Goal: Check status: Check status

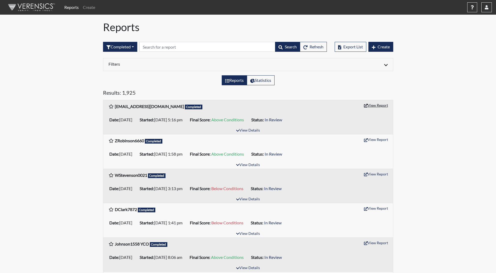
click at [370, 104] on button "View Report" at bounding box center [376, 105] width 29 height 8
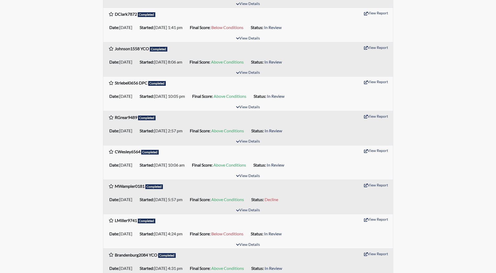
scroll to position [209, 0]
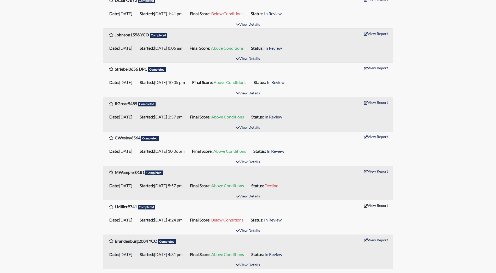
click at [371, 205] on button "View Report" at bounding box center [376, 205] width 29 height 8
click at [384, 103] on button "View Report" at bounding box center [376, 102] width 29 height 8
click at [369, 102] on button "View Report" at bounding box center [376, 102] width 29 height 8
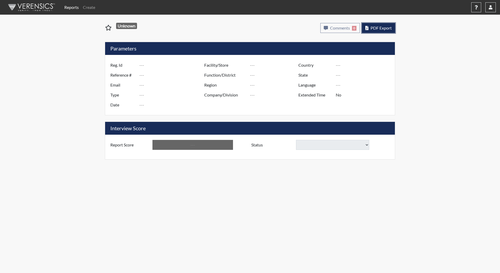
click at [383, 24] on button "PDF Export" at bounding box center [378, 28] width 33 height 10
type input "DDockter8999@gmail.com"
type input "48974"
type input "Dockter247@gmail.com"
type input "Corrections Pre-Employment"
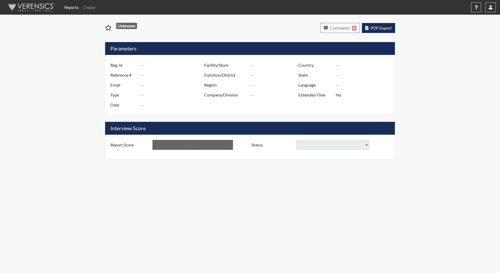
type input "Aug 11, 2025"
type input "[PERSON_NAME][GEOGRAPHIC_DATA]"
type input "JRCC/518"
type input "[GEOGRAPHIC_DATA]"
type input "[US_STATE]"
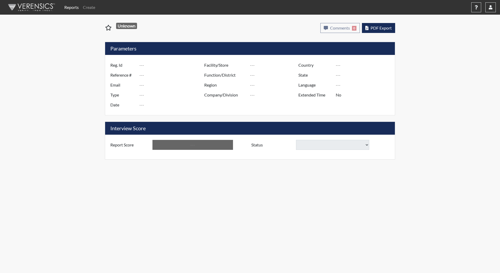
type input "English"
type input "Above Conditions"
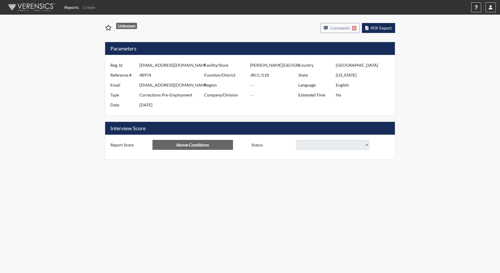
select select
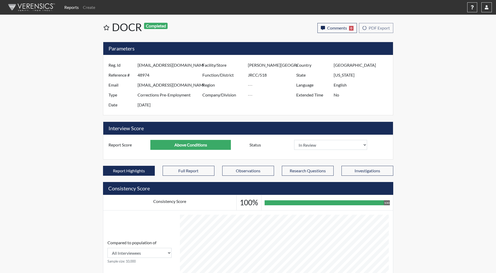
scroll to position [87, 217]
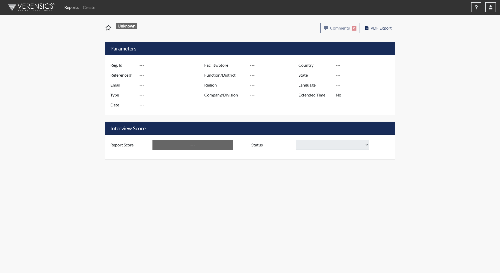
type input "LMiller9741"
type input "48782"
type input "levimiller087@gmail.com"
type input "Corrections Pre-Employment"
type input "Jul 31, 2025"
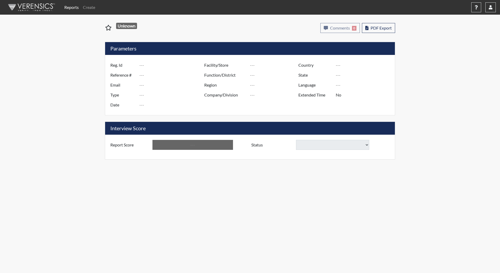
type input "[PERSON_NAME][GEOGRAPHIC_DATA]"
type input "JRCC/518"
type input "[GEOGRAPHIC_DATA]"
type input "[US_STATE]"
type input "English"
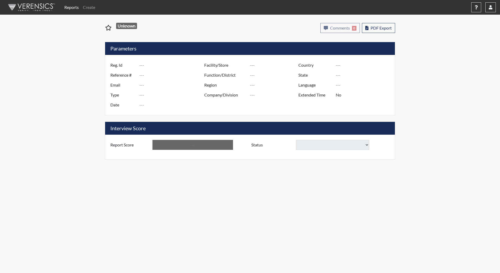
type input "Below Conditions"
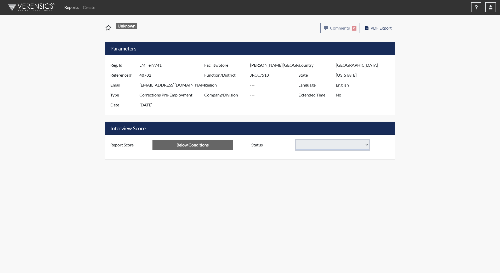
select select
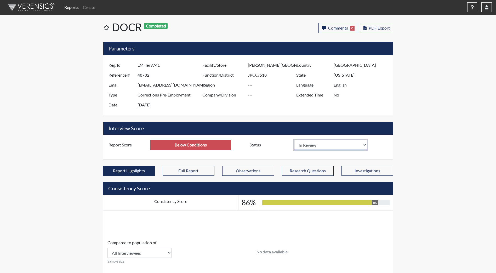
click at [314, 148] on select "In Review Hire Decline" at bounding box center [330, 145] width 73 height 10
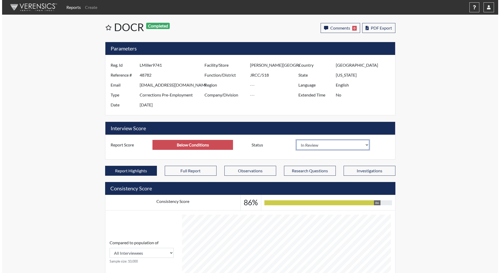
scroll to position [87, 217]
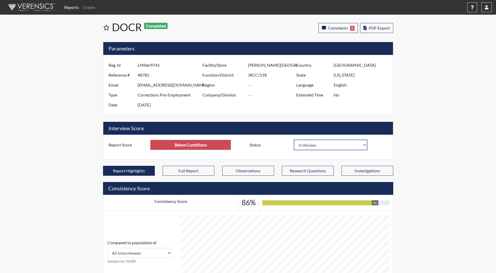
select select "decline"
select select
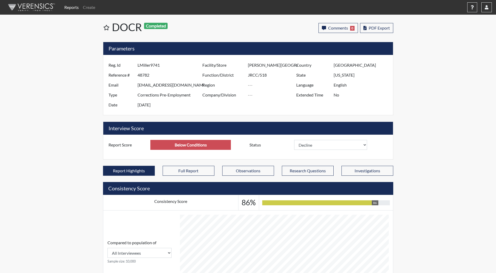
select select
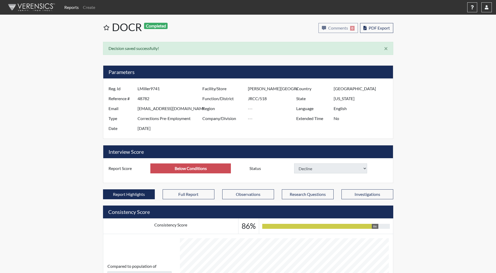
click at [28, 13] on nav "Reports Create Help Center × Verensics Best Practices How to successfully use t…" at bounding box center [248, 7] width 496 height 15
select select
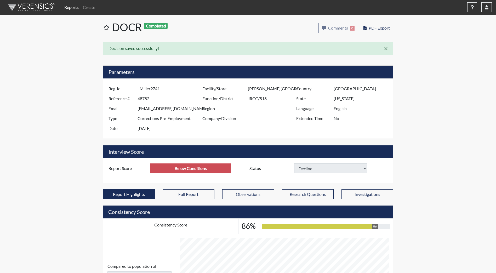
select select
click at [29, 9] on img at bounding box center [31, 7] width 60 height 16
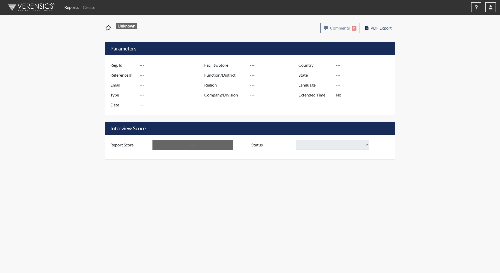
type input "RGrear9489"
type input "48856"
type input "grear406@gmail.com"
type input "Corrections Pre-Employment"
type input "Aug 5, 2025"
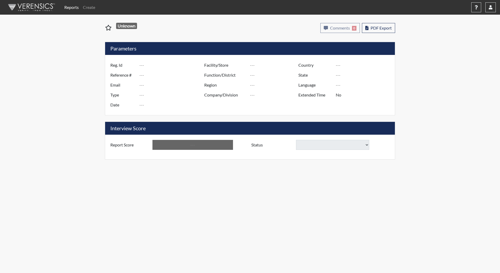
type input "[PERSON_NAME][GEOGRAPHIC_DATA]"
type input "JRCC/518"
type input "[GEOGRAPHIC_DATA]"
type input "[US_STATE]"
type input "English"
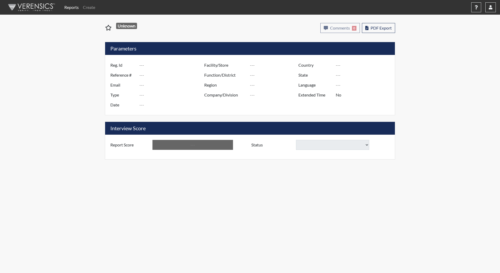
type input "Above Conditions"
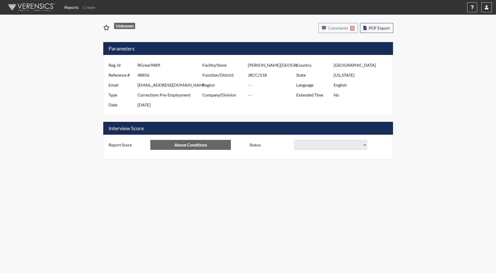
select select
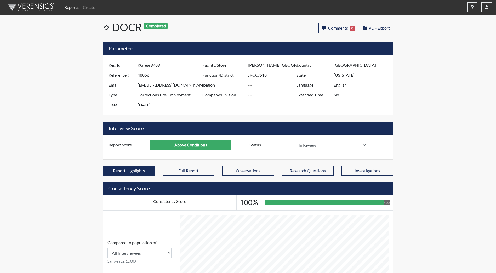
scroll to position [87, 217]
click at [377, 28] on span "PDF Export" at bounding box center [379, 27] width 21 height 5
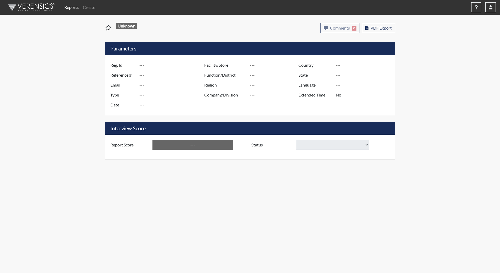
type input "RGrear9489"
type input "48856"
type input "[EMAIL_ADDRESS][DOMAIN_NAME]"
type input "Corrections Pre-Employment"
type input "[DATE]"
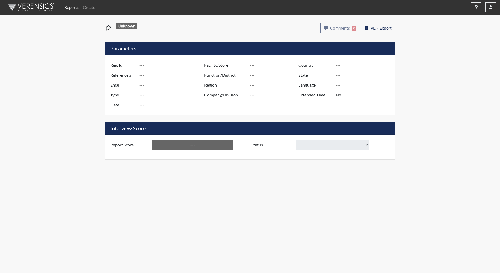
type input "[PERSON_NAME][GEOGRAPHIC_DATA]"
type input "JRCC/518"
type input "[GEOGRAPHIC_DATA]"
type input "[US_STATE]"
type input "English"
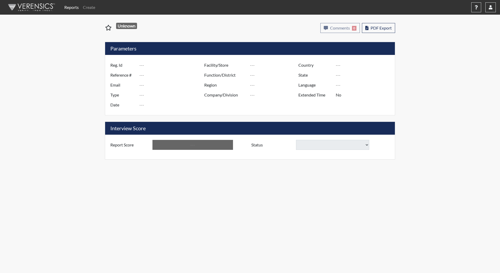
type input "Above Conditions"
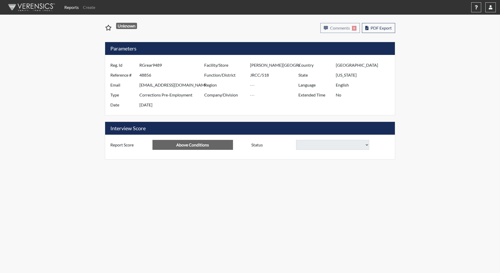
select select
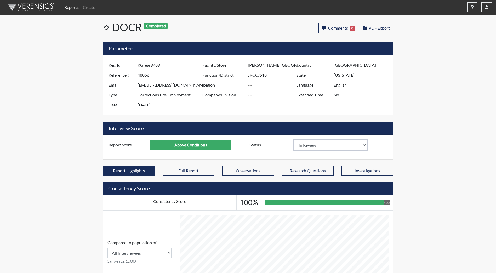
click at [299, 143] on select "In Review Hire Decline" at bounding box center [330, 145] width 73 height 10
select select "hire"
select select
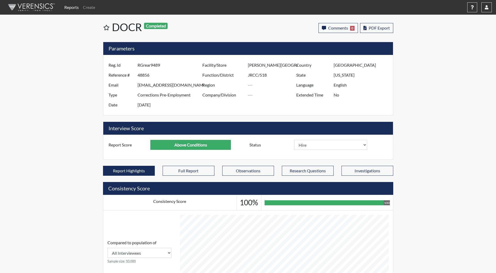
select select
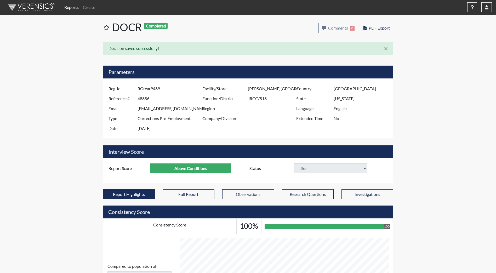
select select
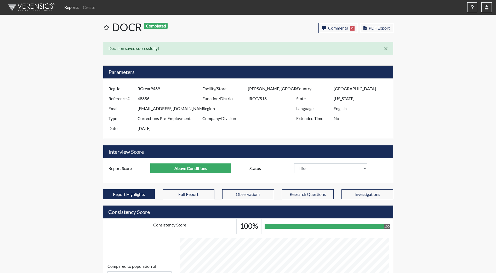
click at [42, 12] on img at bounding box center [31, 7] width 60 height 16
